Goal: Information Seeking & Learning: Check status

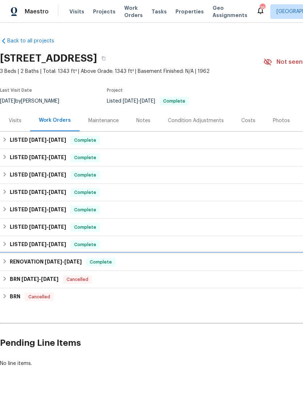
click at [162, 267] on div "RENOVATION [DATE] - [DATE] Complete" at bounding box center [205, 262] width 406 height 9
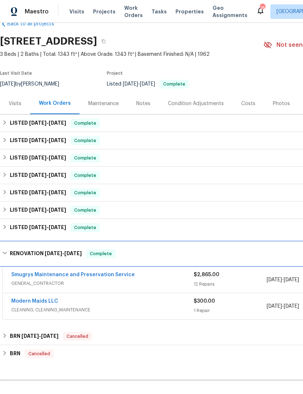
scroll to position [17, 0]
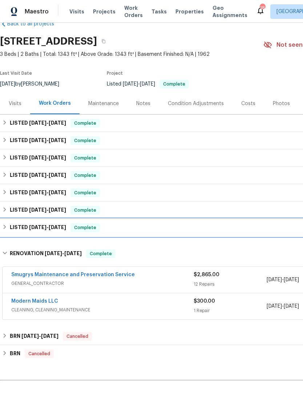
click at [127, 232] on div "LISTED [DATE] - [DATE] Complete" at bounding box center [205, 227] width 406 height 9
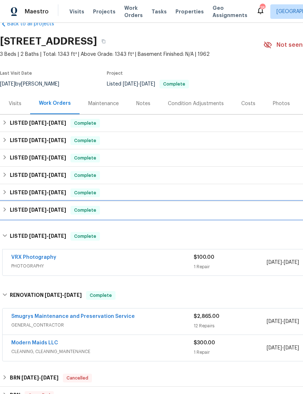
click at [128, 215] on div "LISTED [DATE] - [DATE] Complete" at bounding box center [205, 210] width 406 height 9
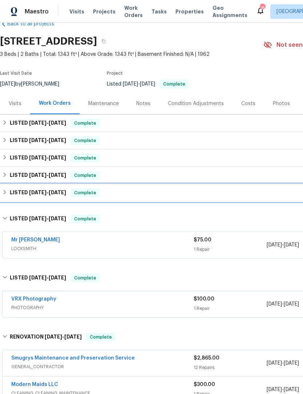
click at [120, 197] on div "LISTED [DATE] - [DATE] Complete" at bounding box center [205, 193] width 406 height 9
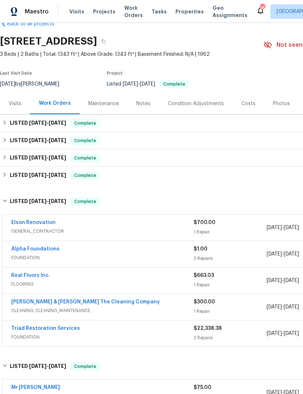
click at [106, 334] on div "Triad Restoration Services" at bounding box center [102, 329] width 182 height 9
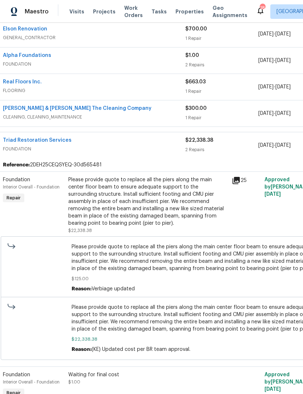
scroll to position [210, 9]
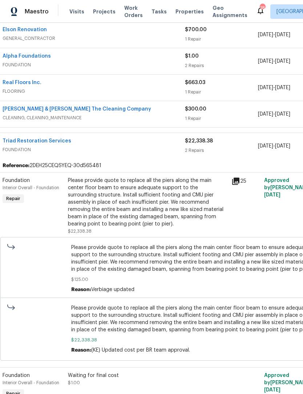
click at [94, 146] on div "Triad Restoration Services" at bounding box center [94, 141] width 182 height 9
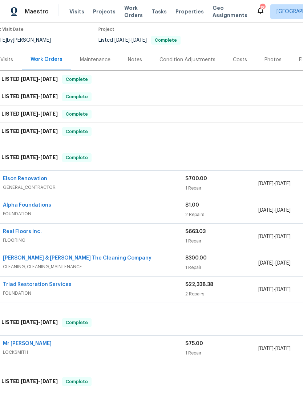
scroll to position [61, 8]
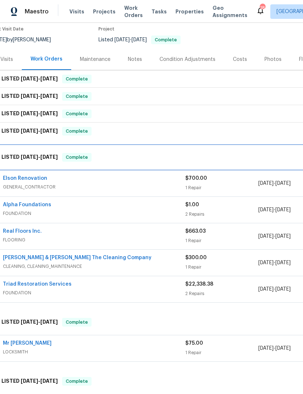
click at [106, 162] on div "LISTED [DATE] - [DATE] Complete" at bounding box center [197, 157] width 406 height 9
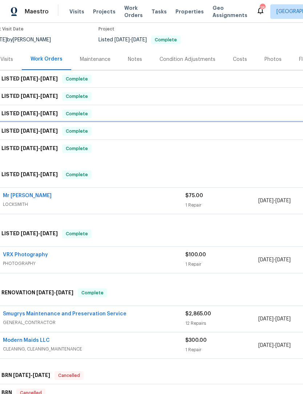
click at [119, 136] on div "LISTED [DATE] - [DATE] Complete" at bounding box center [197, 131] width 406 height 9
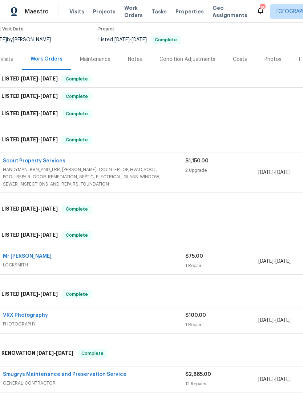
click at [134, 181] on span "HANDYMAN, BRN_AND_LRR, [PERSON_NAME], COUNTERTOP, HVAC, POOL, POOL_REPAIR, ODOR…" at bounding box center [94, 177] width 182 height 22
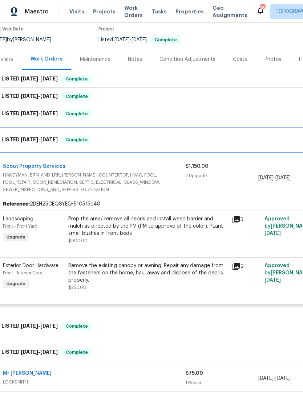
click at [129, 144] on div "LISTED [DATE] - [DATE] Complete" at bounding box center [197, 140] width 406 height 9
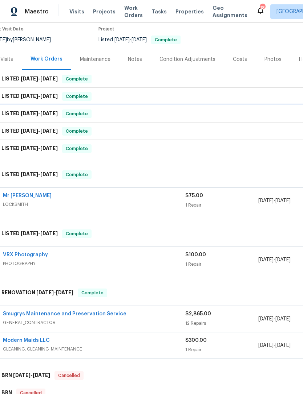
click at [128, 115] on div "LISTED [DATE] - [DATE] Complete" at bounding box center [197, 113] width 410 height 17
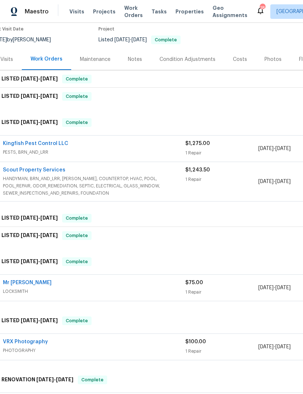
click at [109, 192] on span "HANDYMAN, BRN_AND_LRR, [PERSON_NAME], COUNTERTOP, HVAC, POOL, POOL_REPAIR, ODOR…" at bounding box center [94, 186] width 182 height 22
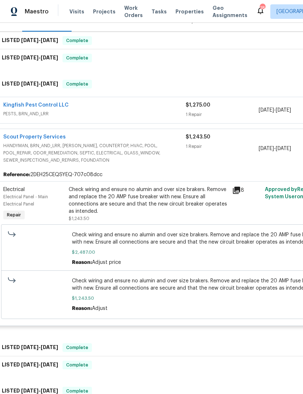
scroll to position [59, 15]
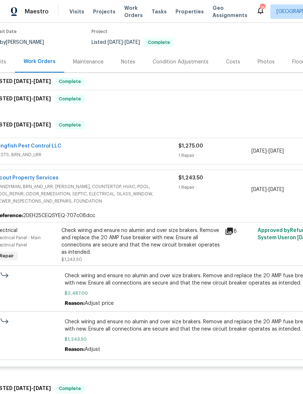
click at [98, 151] on div "Kingfish Pest Control LLC" at bounding box center [87, 147] width 182 height 9
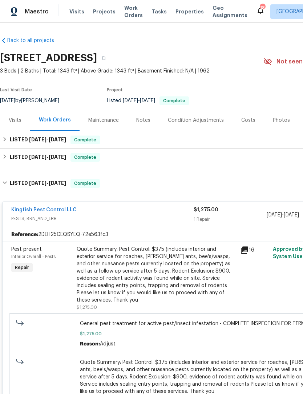
scroll to position [0, 0]
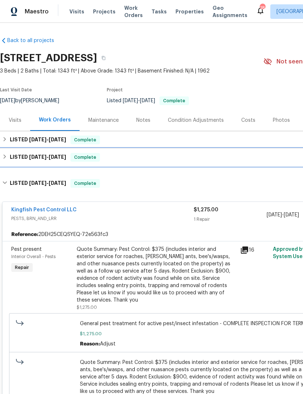
click at [123, 162] on div "LISTED [DATE] - [DATE] Complete" at bounding box center [205, 157] width 406 height 9
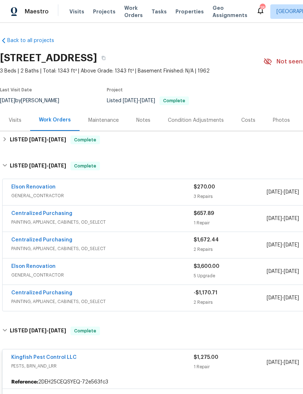
click at [103, 272] on div "Elson Renovation" at bounding box center [102, 267] width 182 height 9
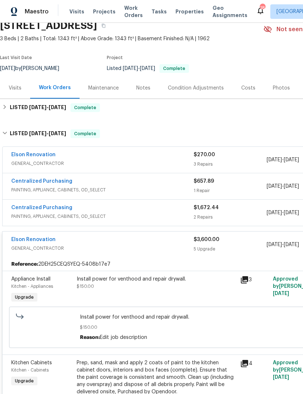
scroll to position [32, 0]
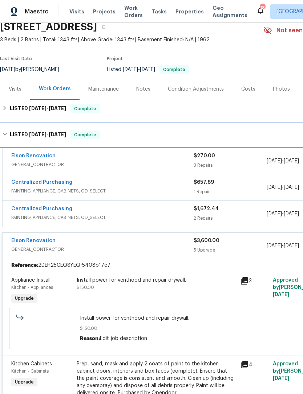
click at [121, 139] on div "LISTED [DATE] - [DATE] Complete" at bounding box center [205, 135] width 406 height 9
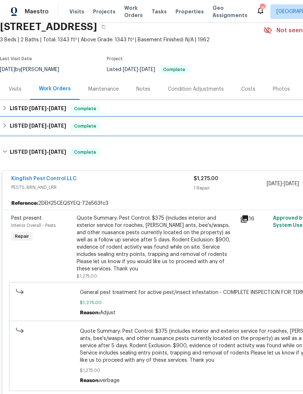
click at [120, 113] on div "LISTED [DATE] - [DATE] Complete" at bounding box center [205, 108] width 406 height 9
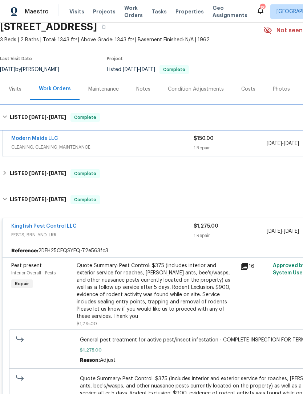
click at [126, 122] on div "LISTED [DATE] - [DATE] Complete" at bounding box center [205, 117] width 406 height 9
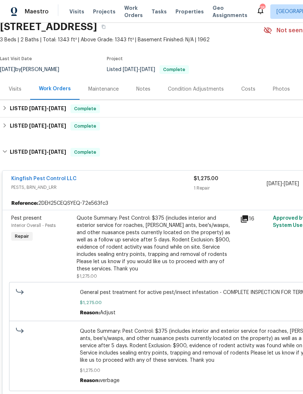
click at [16, 100] on div "Visits" at bounding box center [15, 88] width 30 height 21
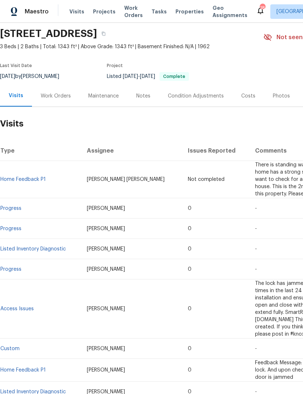
scroll to position [25, 0]
